Goal: Task Accomplishment & Management: Manage account settings

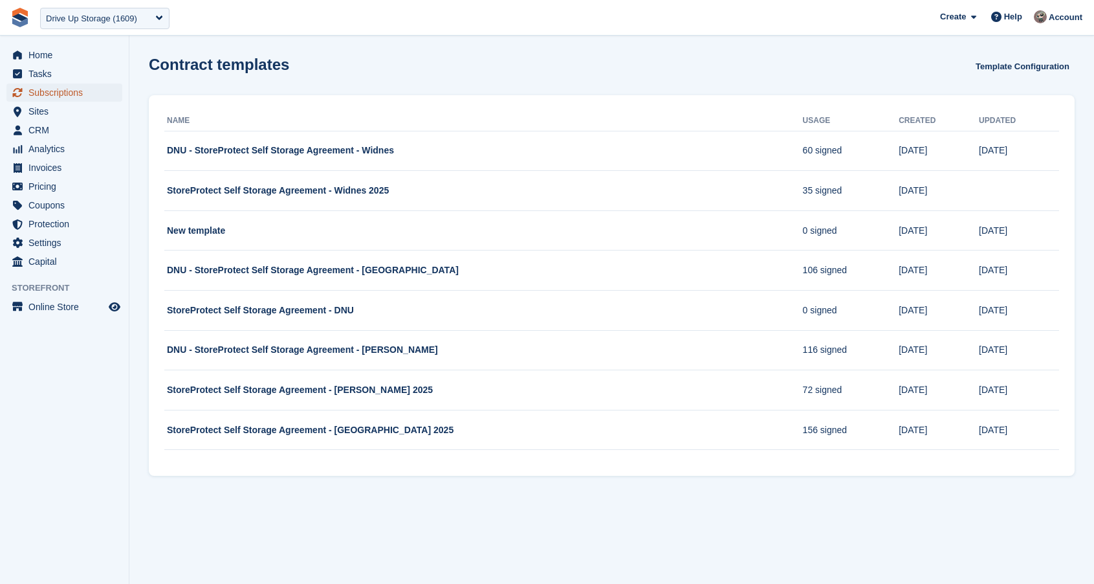
click at [67, 91] on span "Subscriptions" at bounding box center [67, 92] width 78 height 18
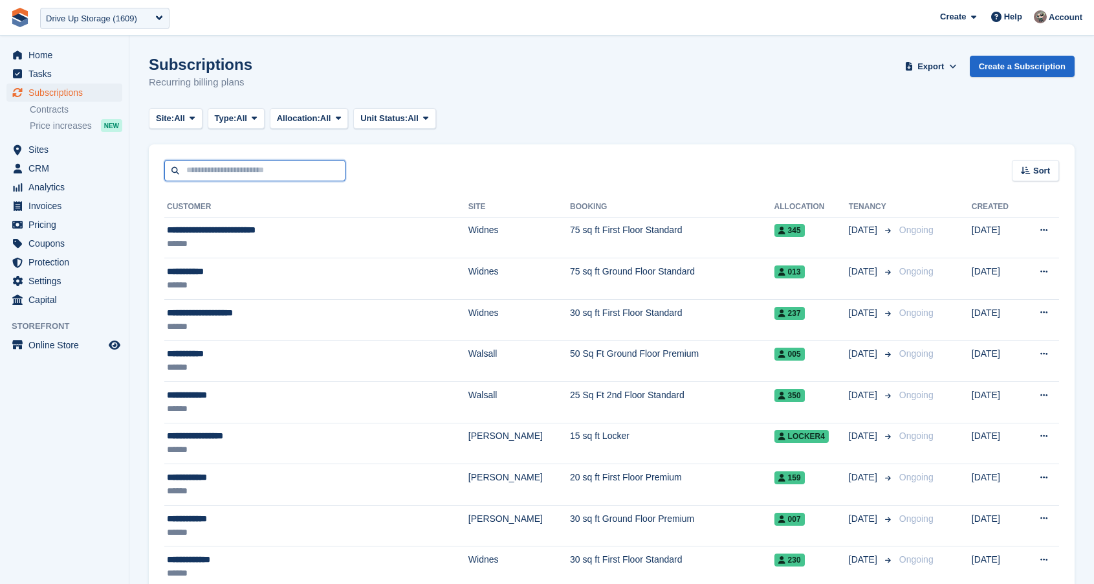
click at [293, 160] on input "text" at bounding box center [254, 170] width 181 height 21
paste input "*****"
type input "*****"
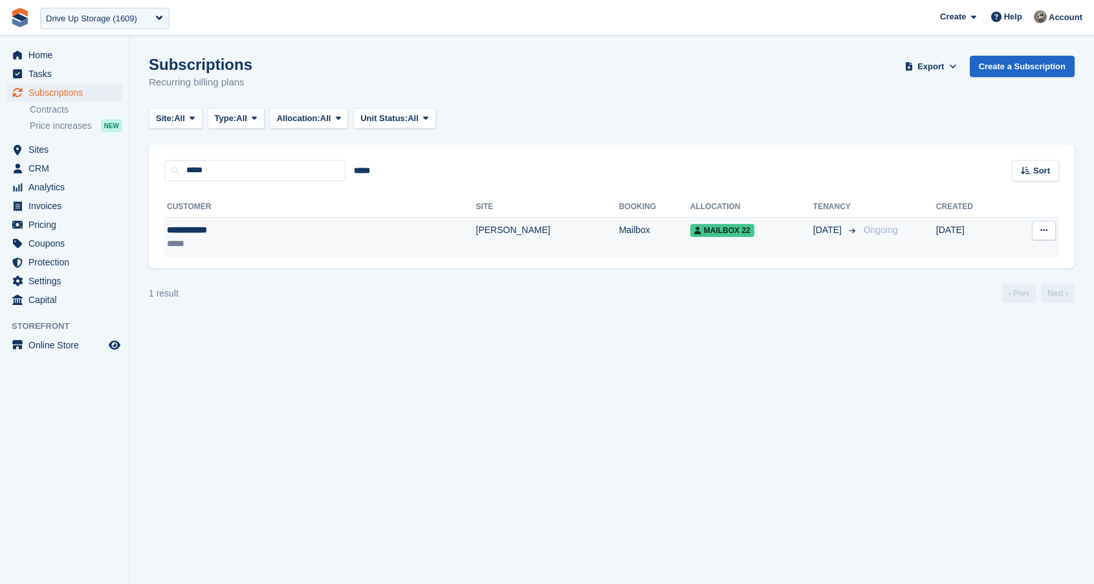
click at [247, 231] on div "**********" at bounding box center [247, 230] width 160 height 14
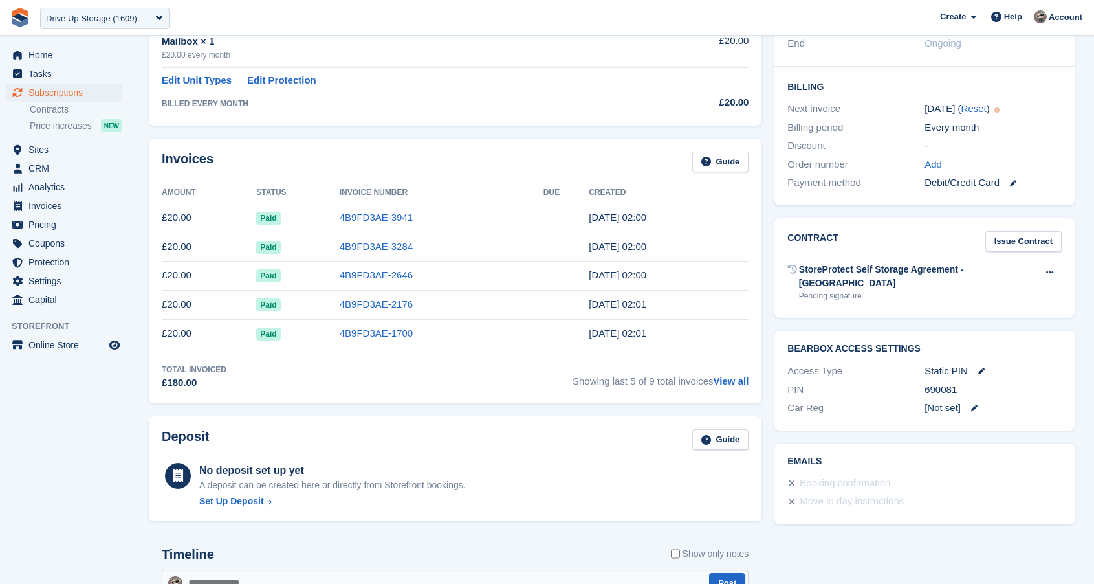
scroll to position [235, 0]
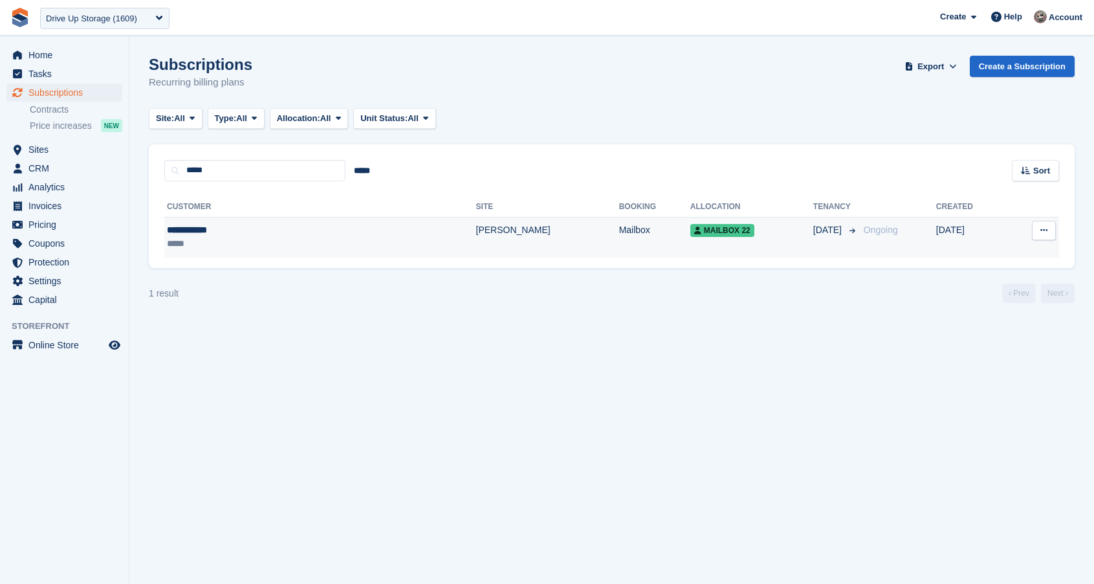
click at [268, 229] on div "**********" at bounding box center [247, 230] width 160 height 14
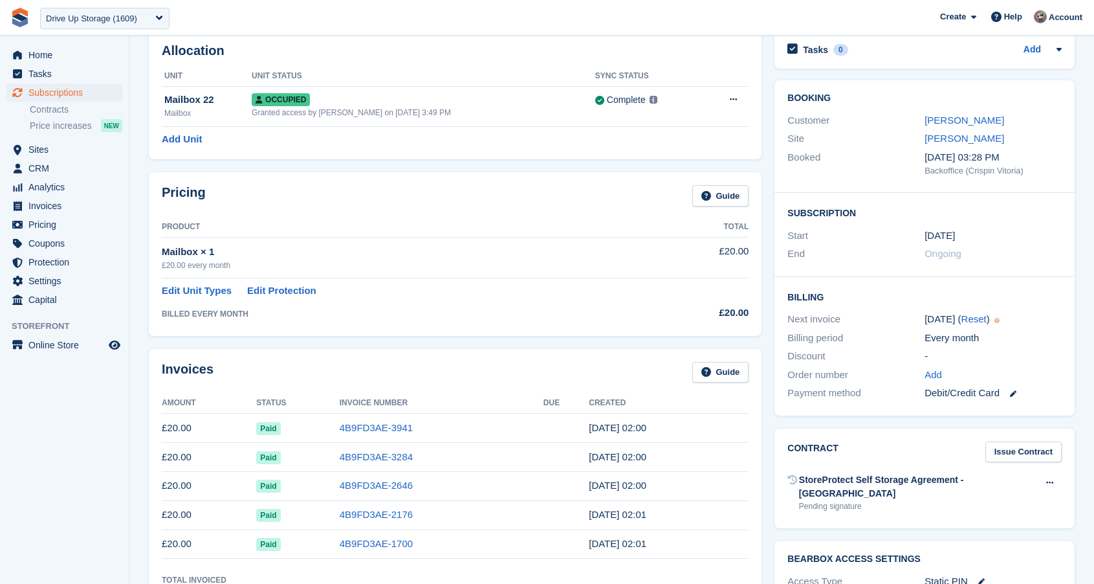
scroll to position [113, 0]
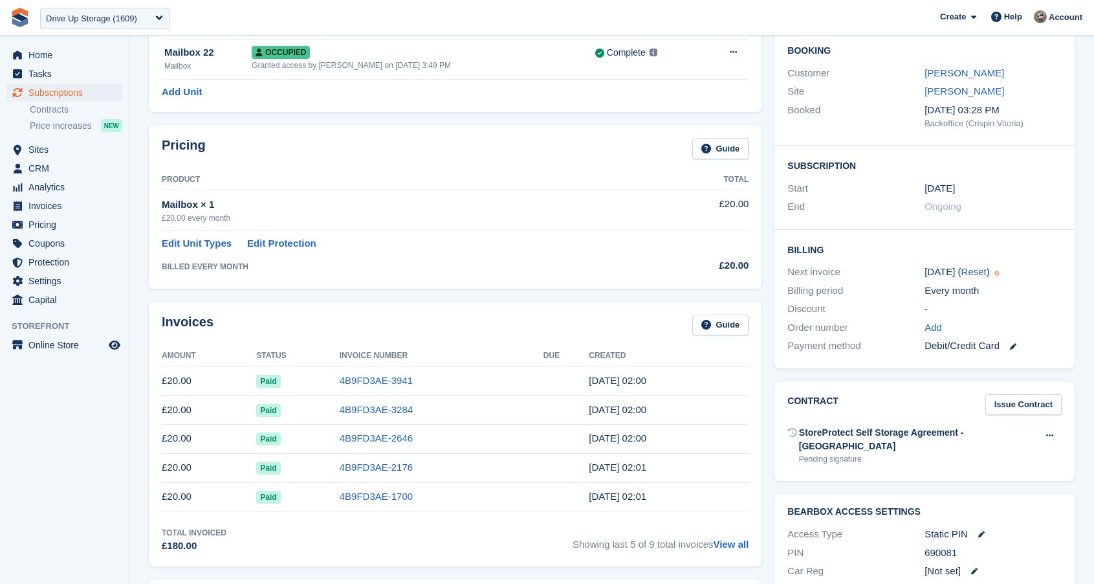
click at [467, 309] on div "Invoices Guide Amount Status Invoice Number Due Created £20.00 Paid 4B9FD3AE-39…" at bounding box center [455, 433] width 613 height 265
click at [69, 277] on span "Settings" at bounding box center [67, 281] width 78 height 18
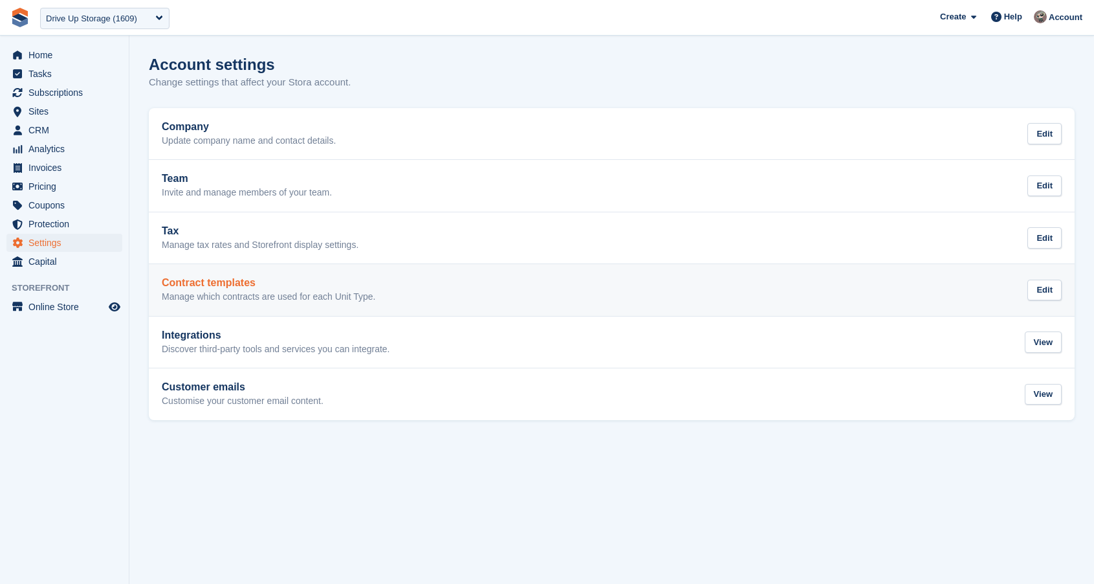
click at [222, 289] on div "Contract templates Manage which contracts are used for each Unit Type." at bounding box center [268, 290] width 213 height 26
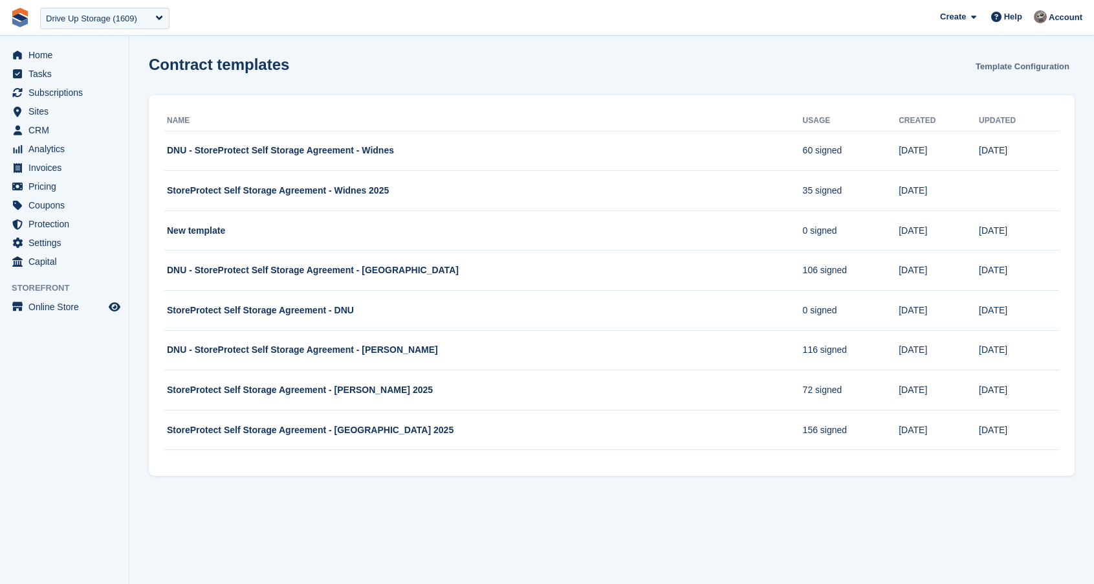
click at [1051, 65] on link "Template Configuration" at bounding box center [1022, 66] width 104 height 21
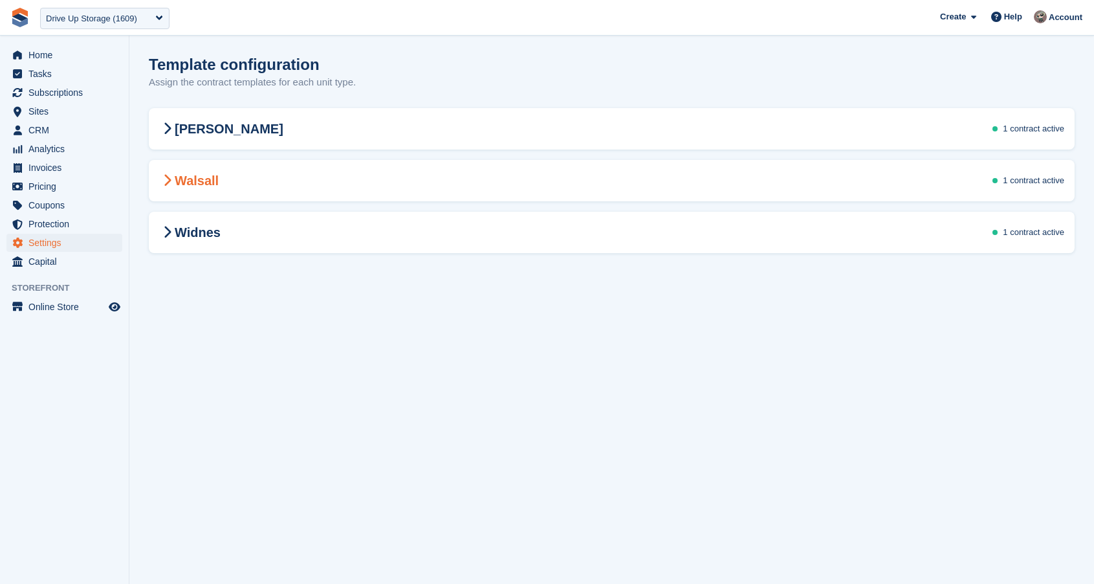
click at [1010, 180] on span "1 contract" at bounding box center [1021, 180] width 37 height 10
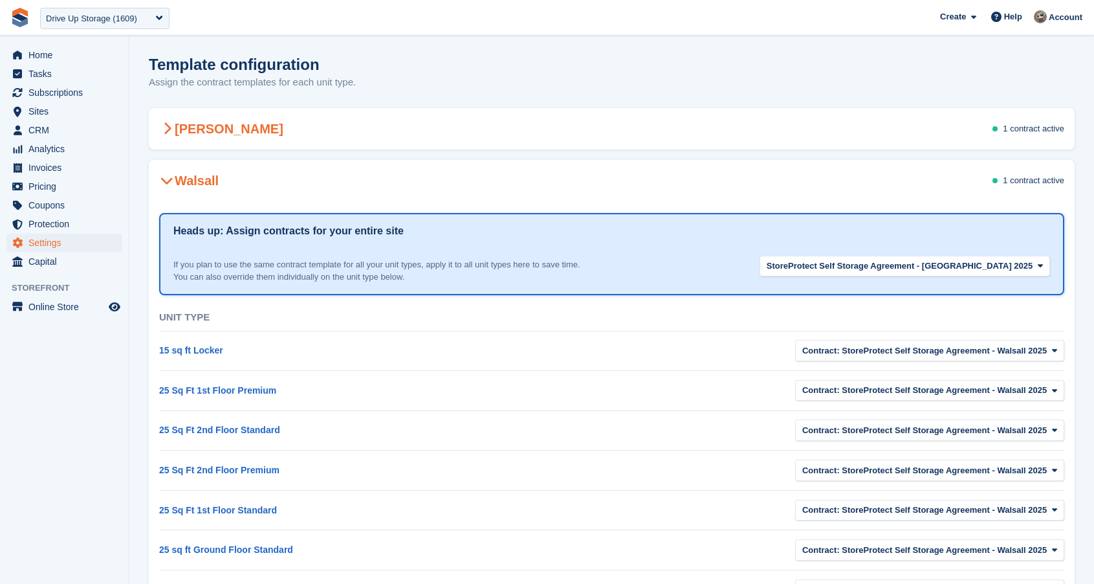
click at [981, 130] on div "Stroud 1 contract active" at bounding box center [612, 129] width 926 height 36
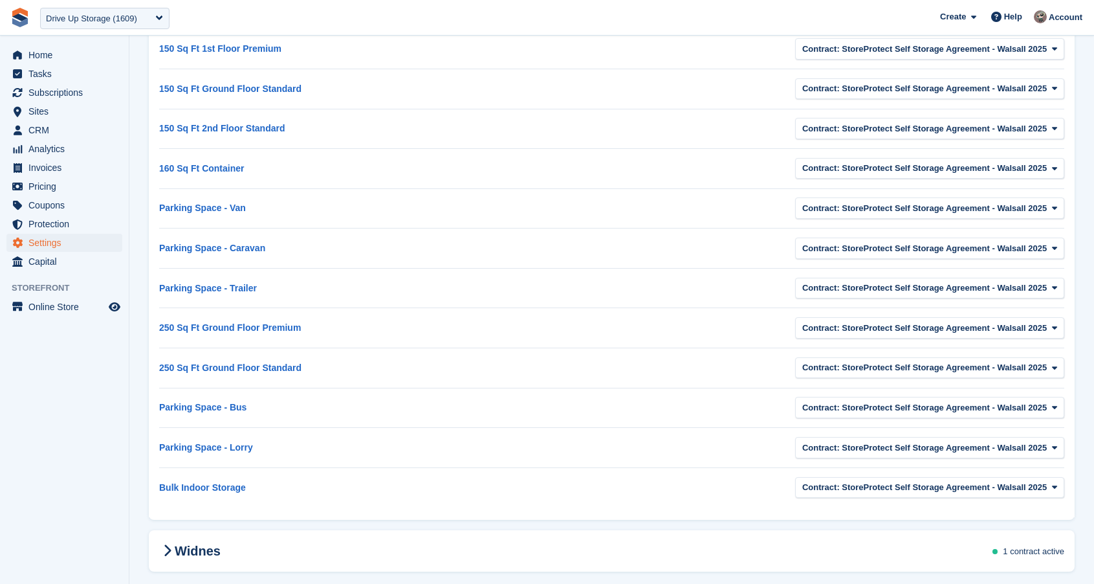
scroll to position [2933, 0]
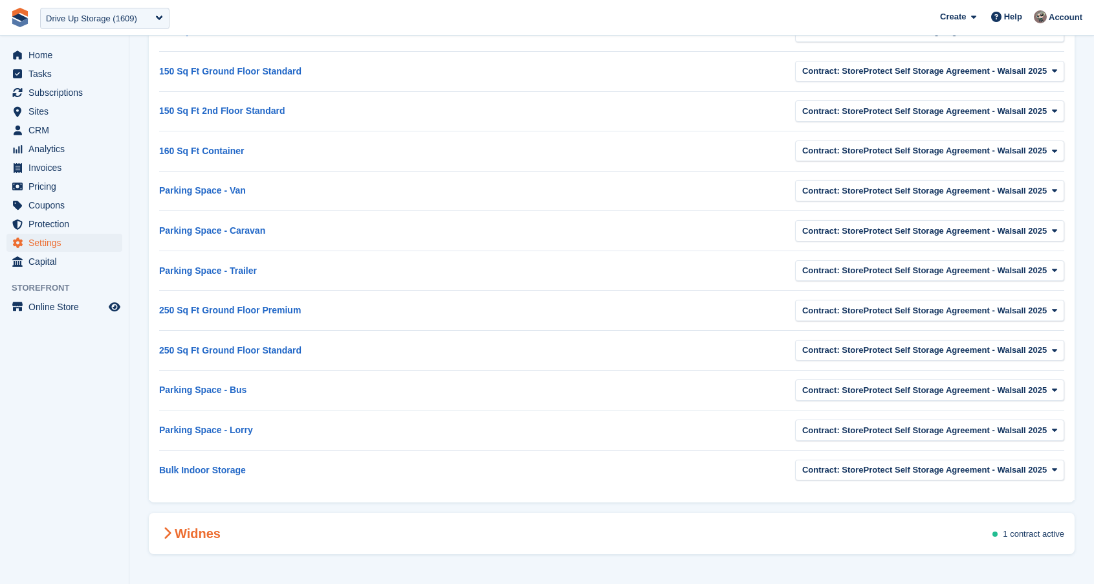
click at [873, 530] on div "Widnes 1 contract active" at bounding box center [612, 533] width 926 height 36
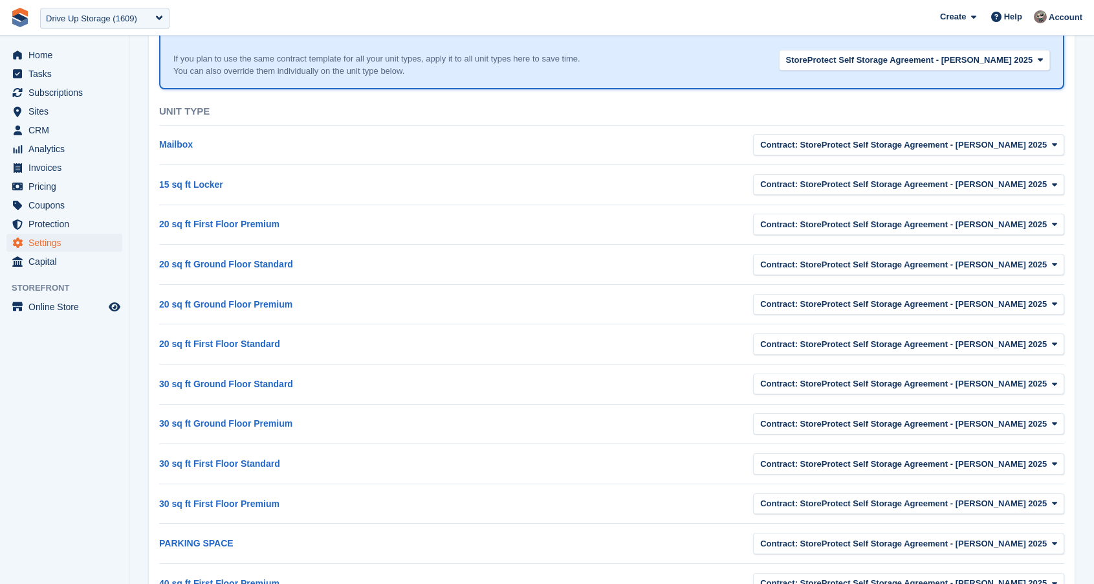
scroll to position [0, 0]
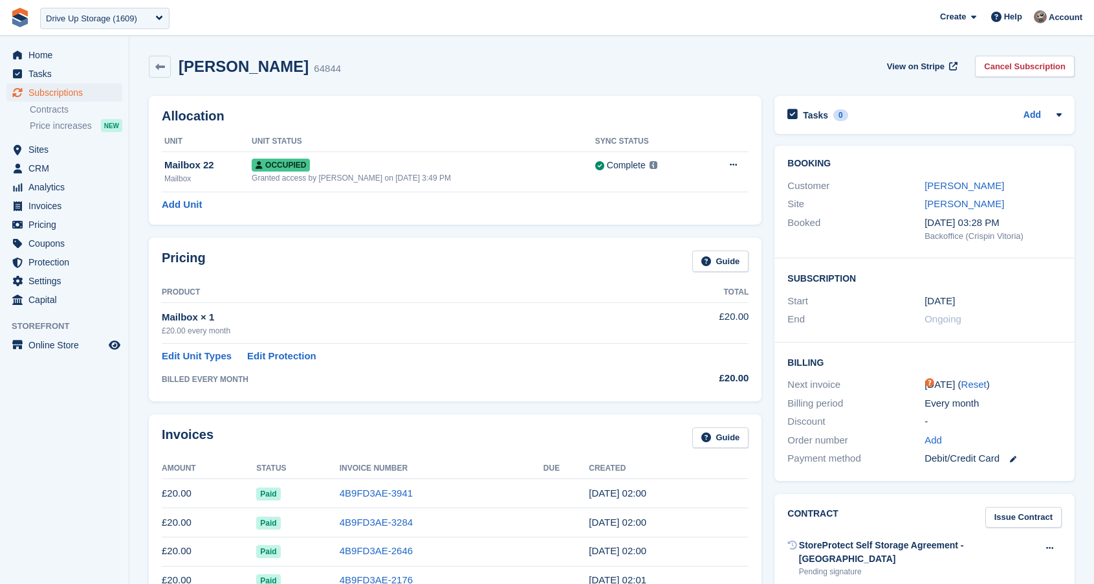
scroll to position [113, 0]
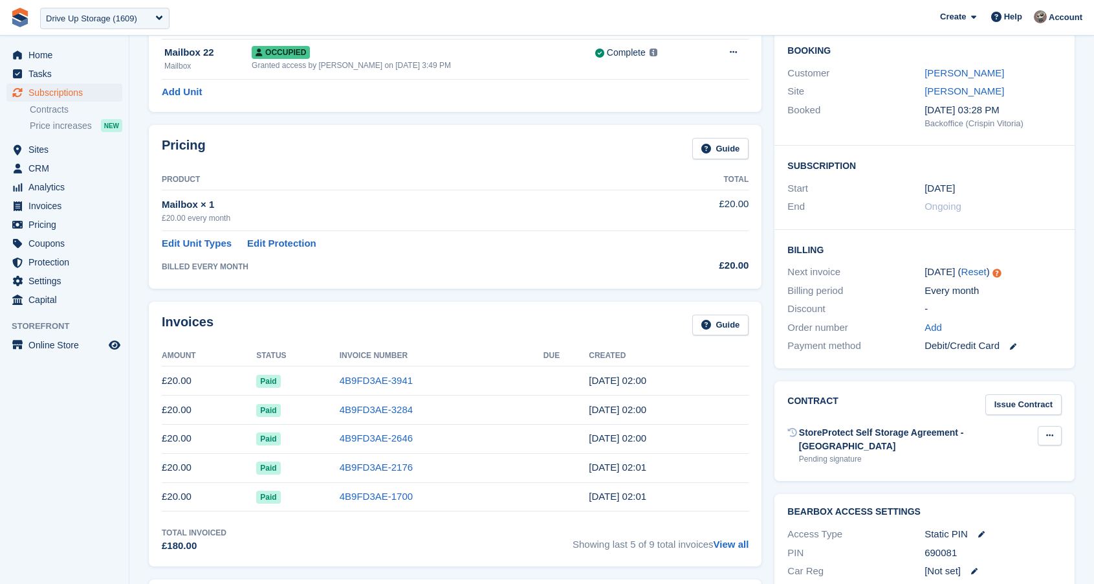
click at [1054, 439] on button at bounding box center [1050, 435] width 24 height 19
click at [999, 463] on p "Void contract" at bounding box center [999, 460] width 113 height 17
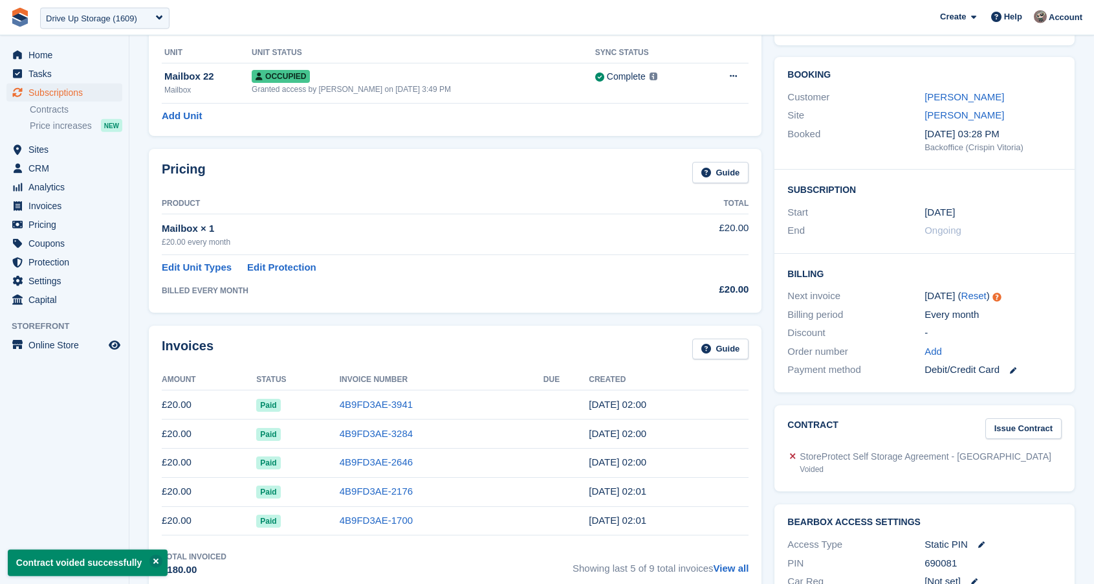
scroll to position [0, 0]
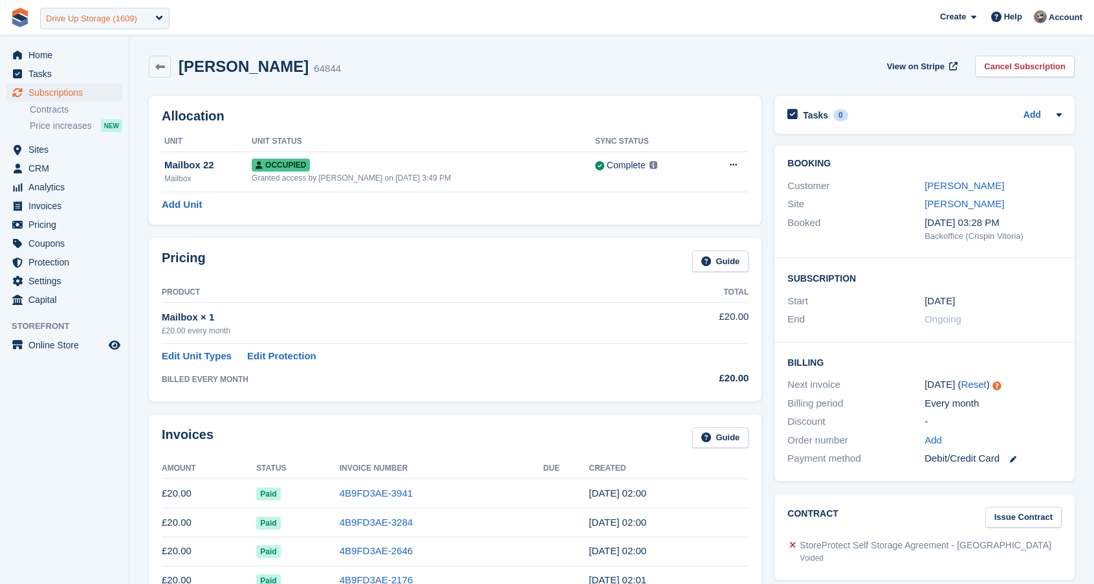
click at [111, 12] on div "Drive Up Storage (1609)" at bounding box center [104, 18] width 129 height 21
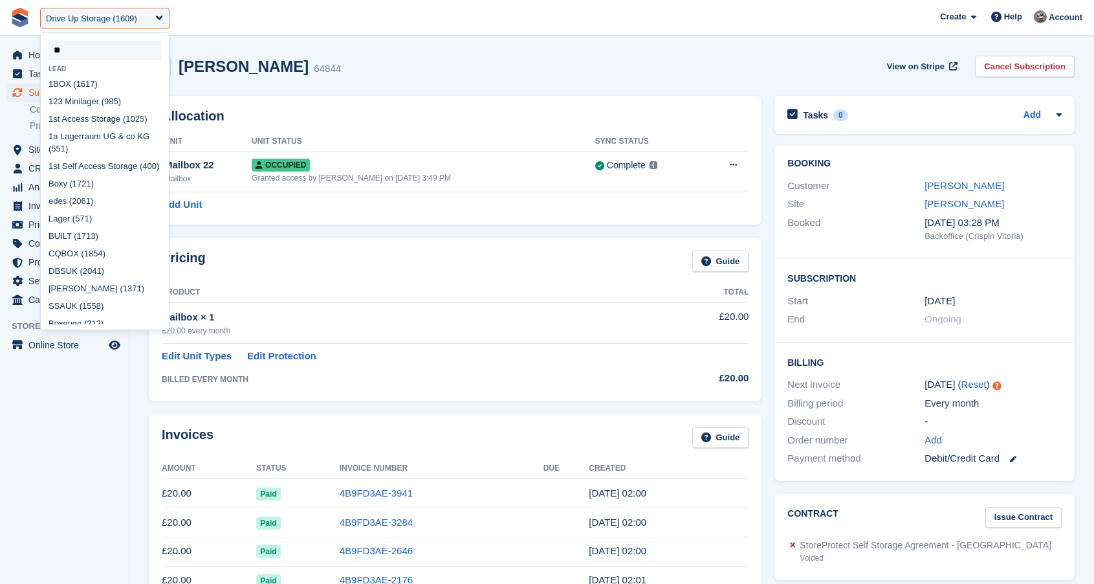
type input "***"
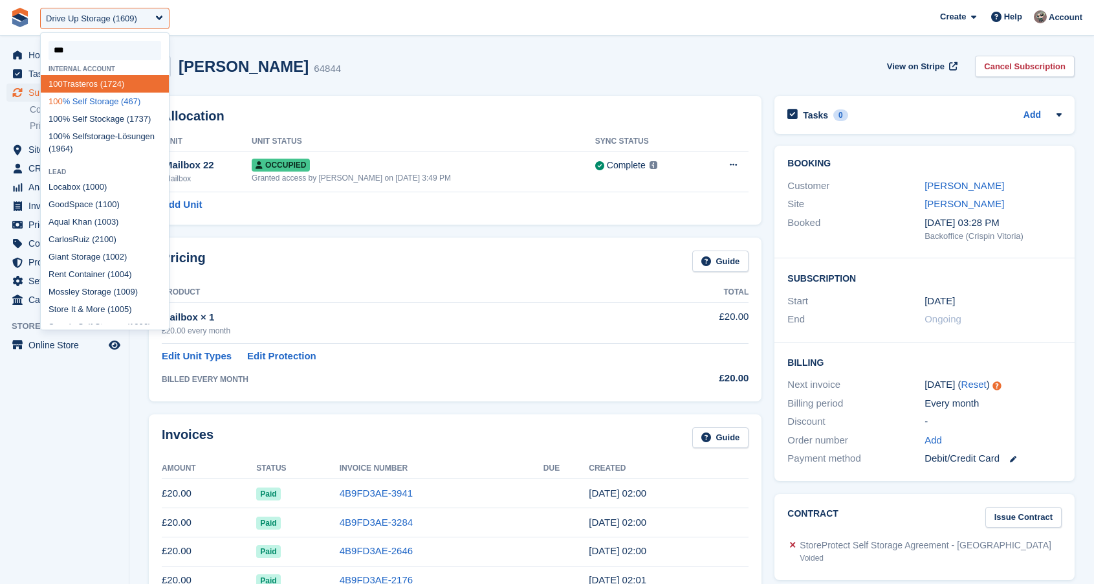
click at [87, 107] on div "100 % Self Storage (467)" at bounding box center [105, 101] width 128 height 17
select select "***"
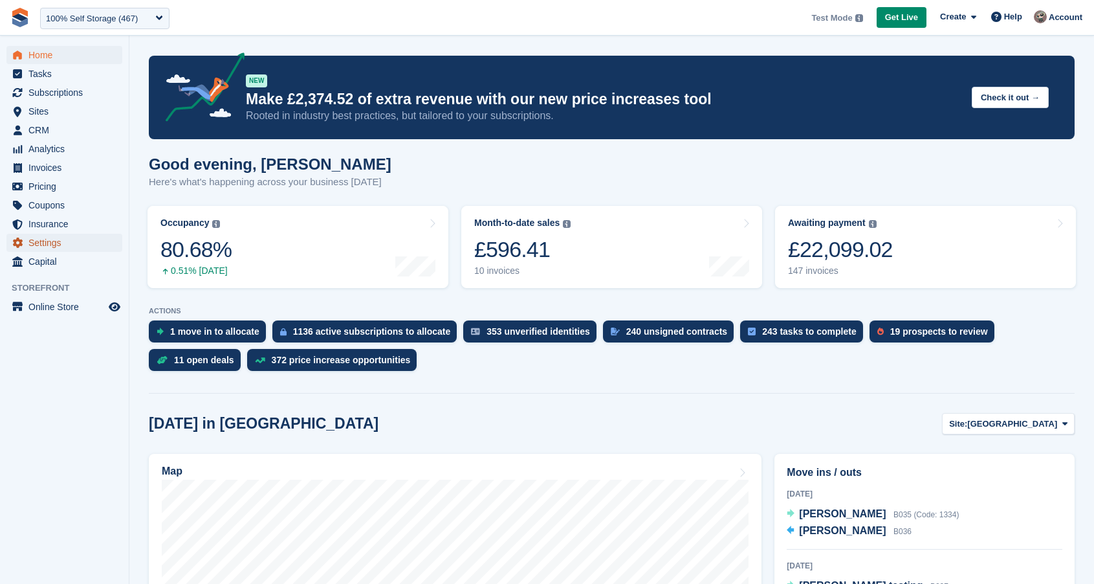
click at [84, 241] on span "Settings" at bounding box center [67, 243] width 78 height 18
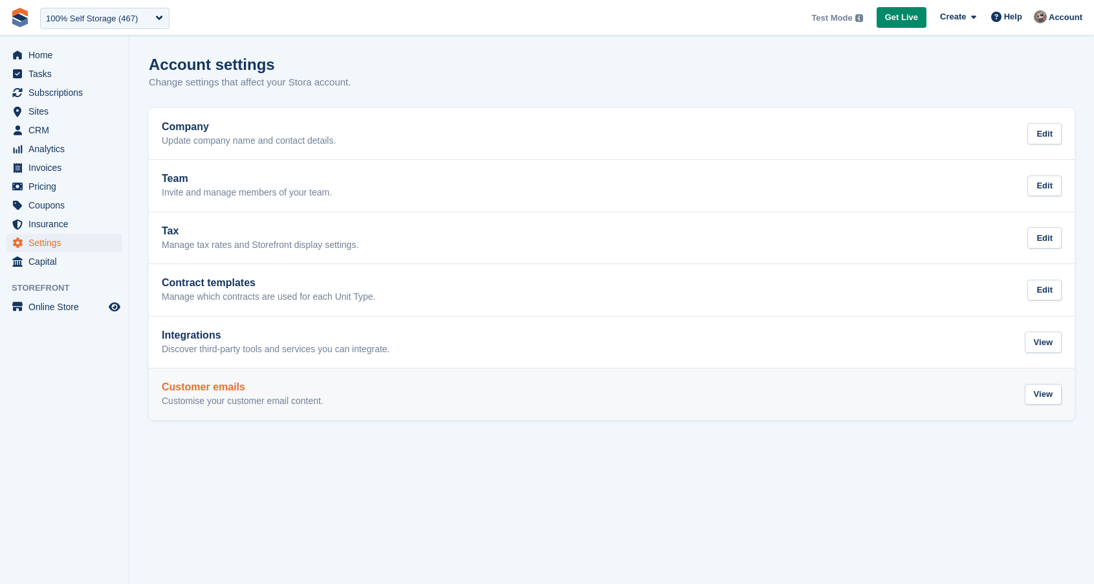
click at [268, 411] on link "Customer emails Customise your customer email content. View" at bounding box center [612, 394] width 926 height 52
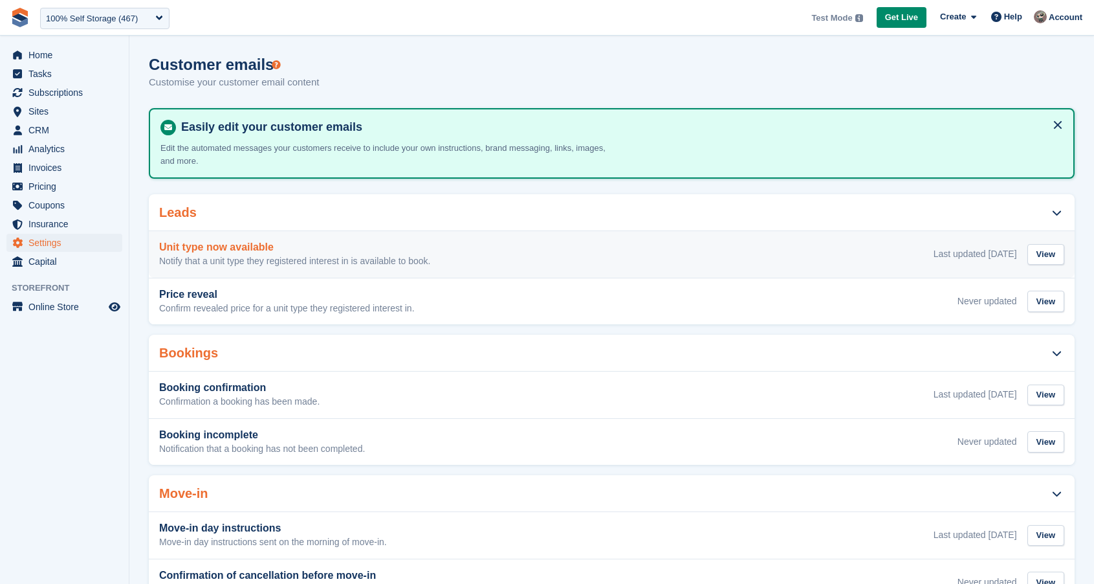
click at [294, 246] on h3 "Unit type now available" at bounding box center [294, 247] width 271 height 12
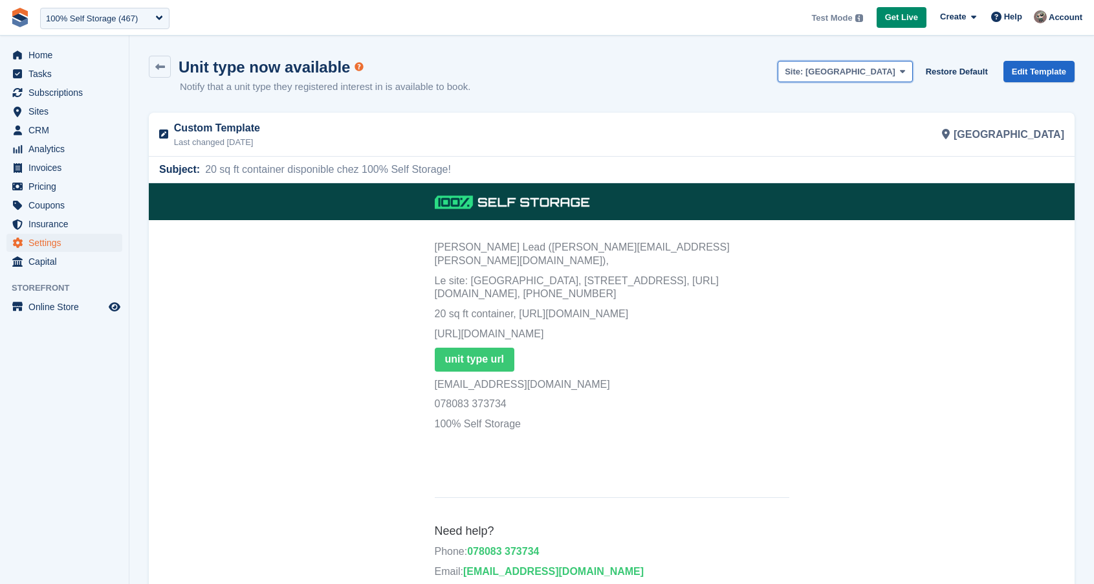
click at [893, 71] on button "Site: [GEOGRAPHIC_DATA]" at bounding box center [845, 71] width 135 height 21
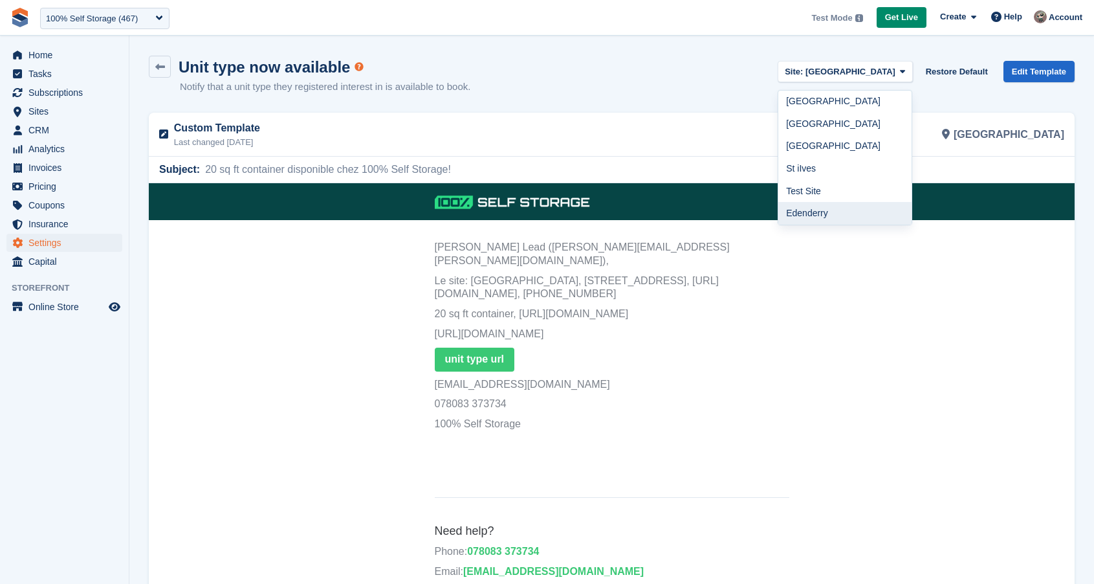
click at [871, 223] on link "Edenderry" at bounding box center [844, 213] width 133 height 23
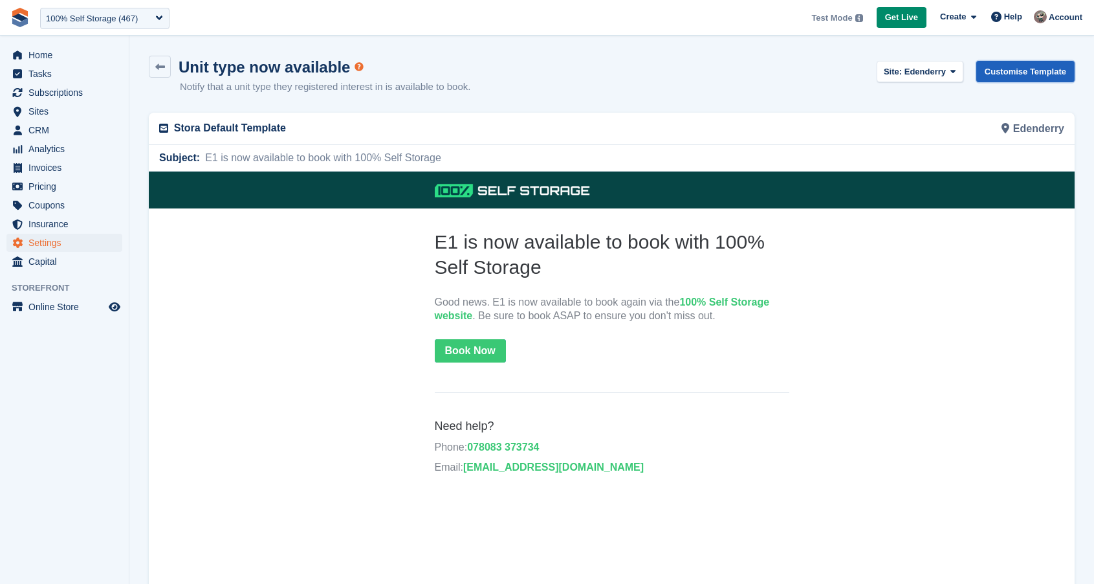
click at [1003, 63] on link "Customise Template" at bounding box center [1025, 71] width 98 height 21
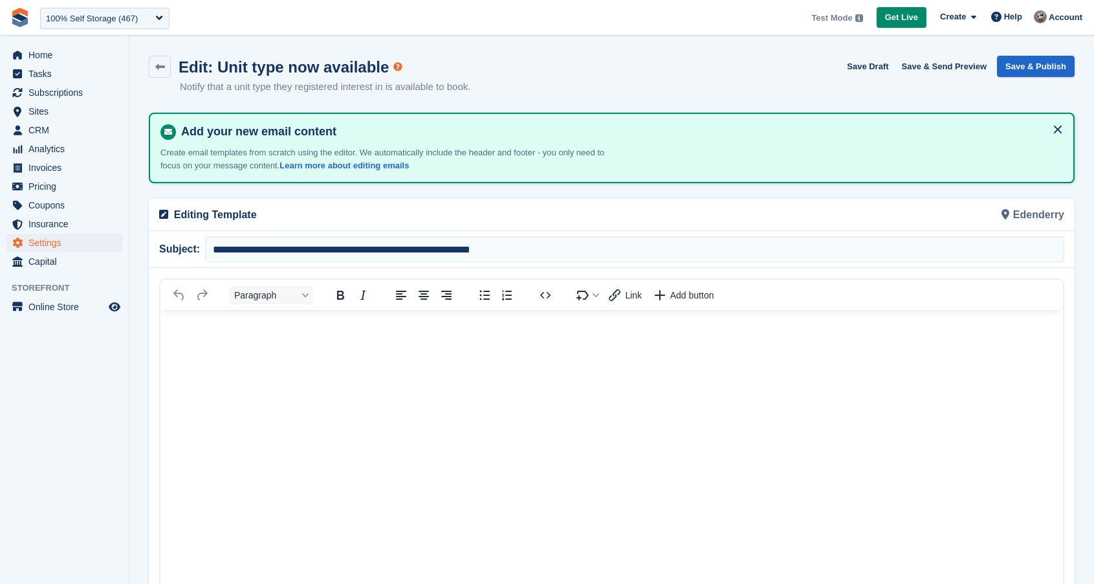
click at [247, 400] on html at bounding box center [611, 544] width 902 height 468
